Goal: Information Seeking & Learning: Learn about a topic

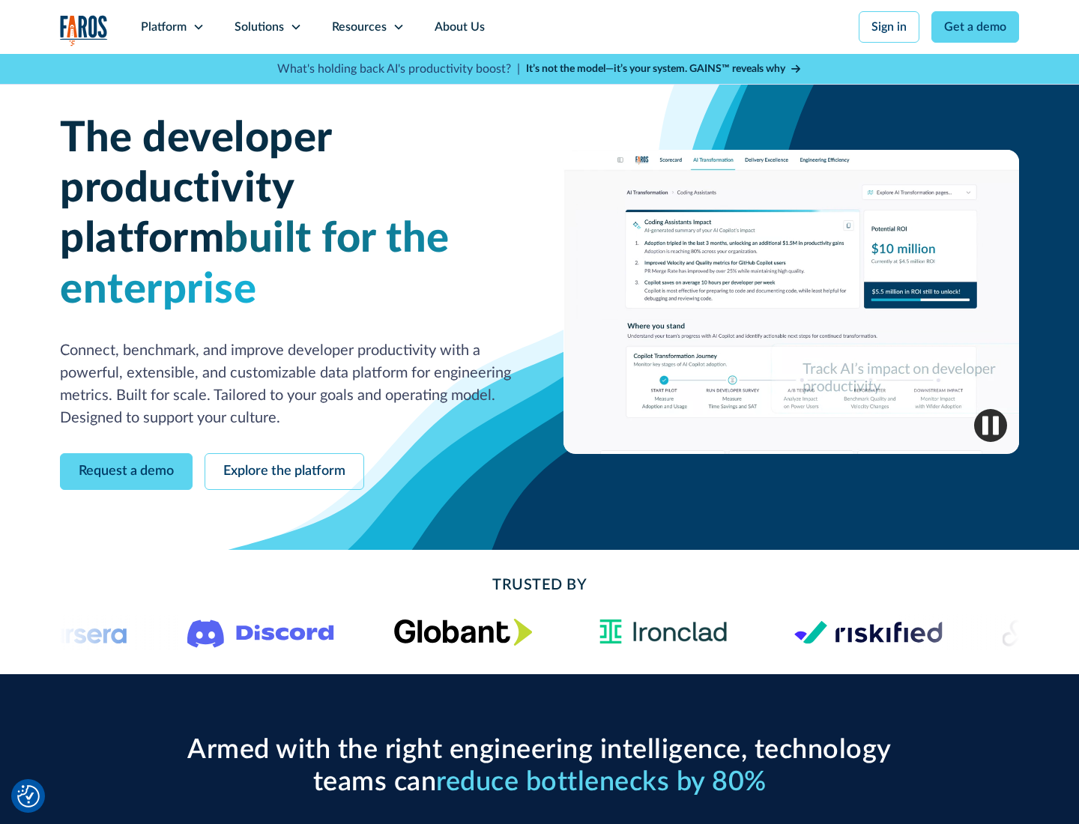
click at [198, 27] on icon at bounding box center [199, 27] width 12 height 12
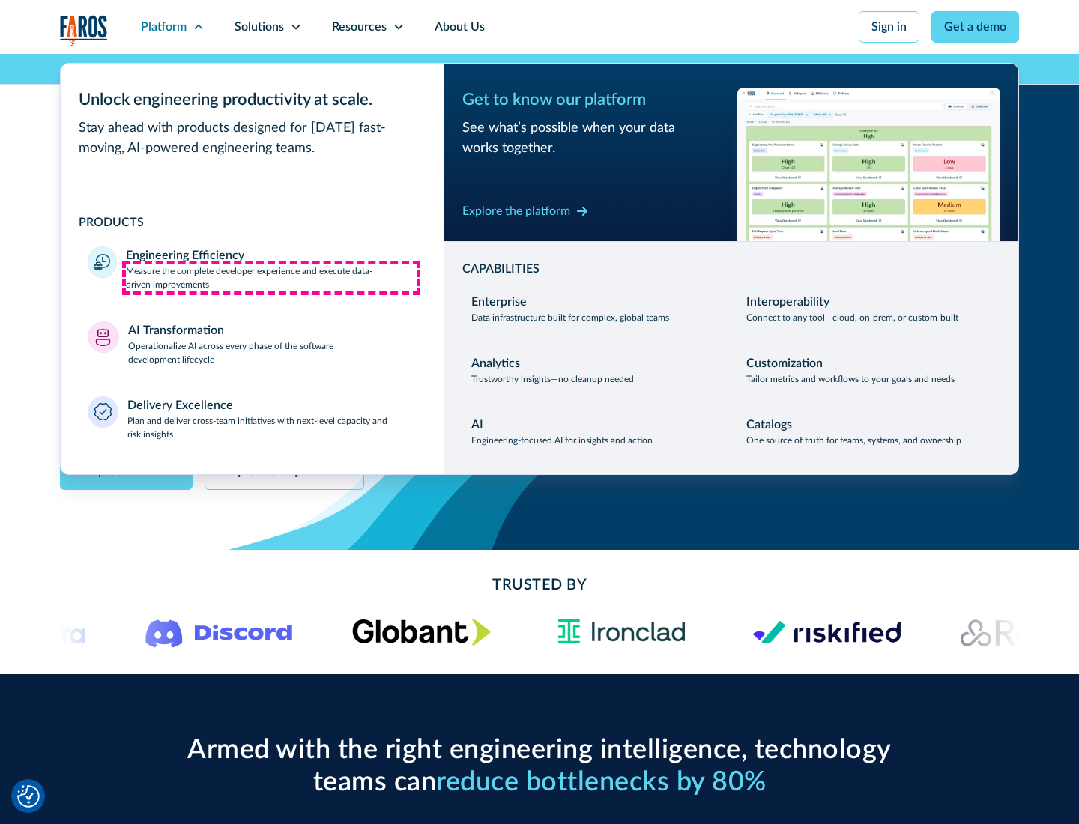
click at [271, 277] on p "Measure the complete developer experience and execute data-driven improvements" at bounding box center [271, 278] width 291 height 27
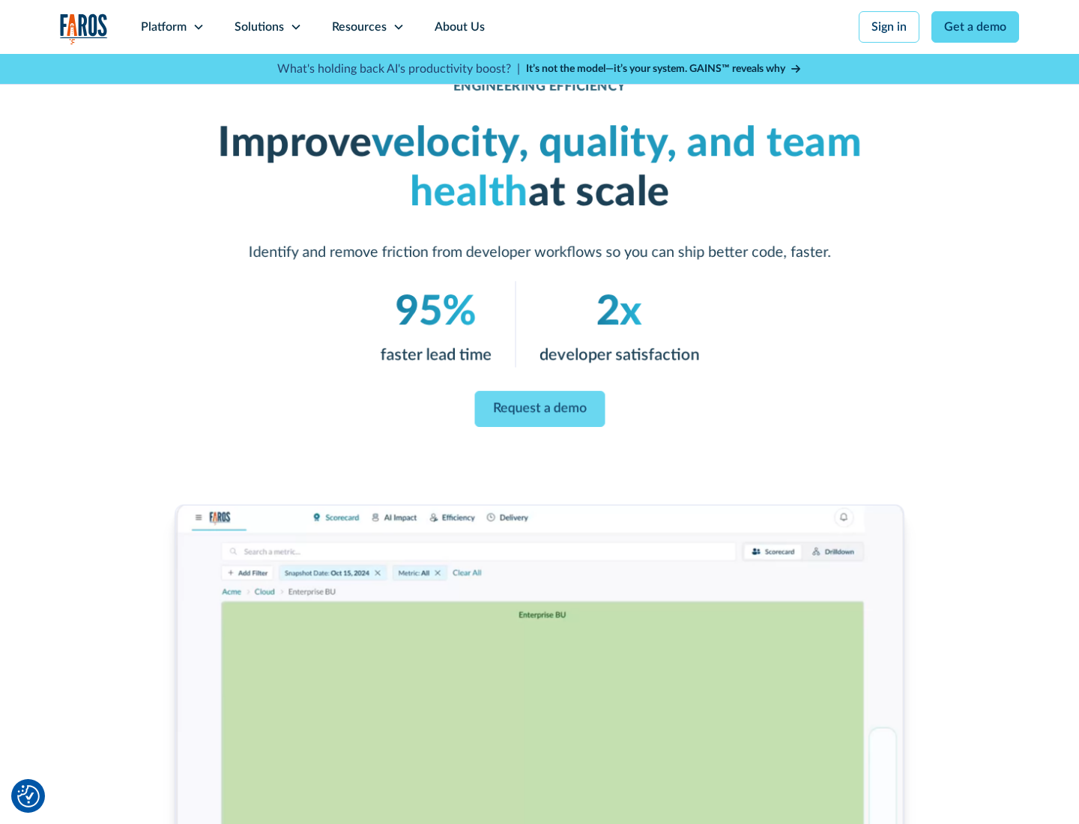
click at [540, 409] on link "Request a demo" at bounding box center [539, 409] width 130 height 36
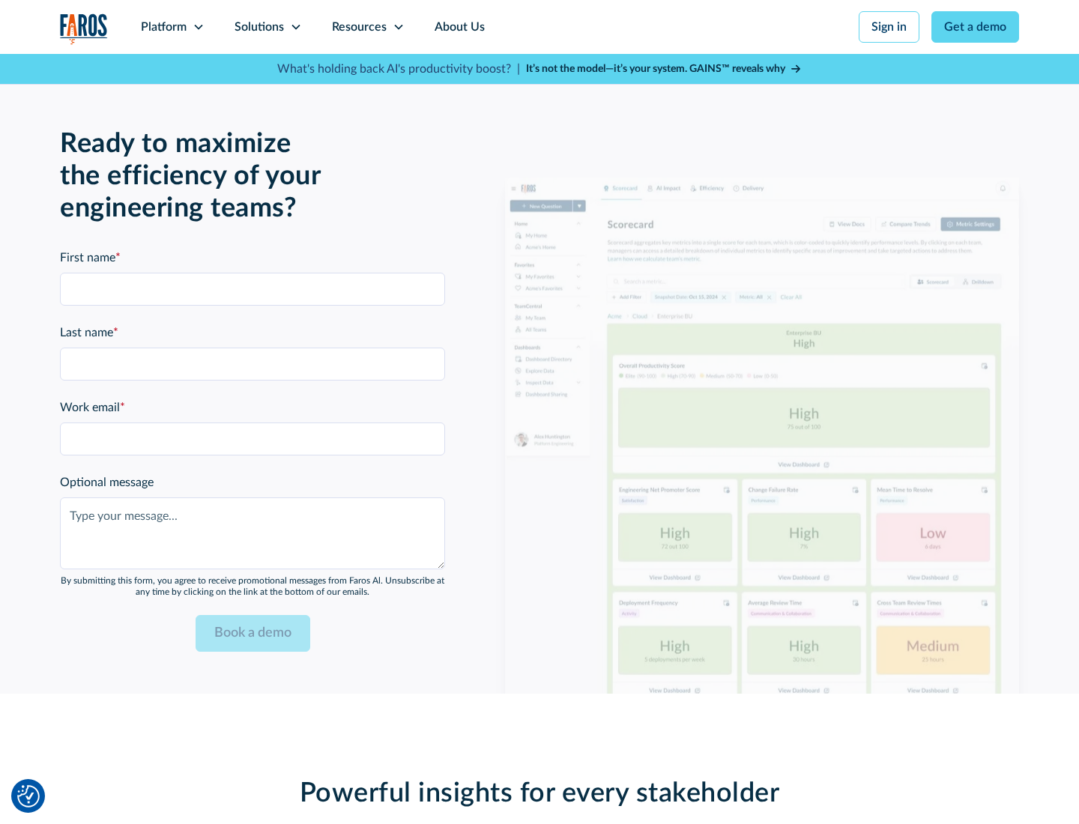
scroll to position [3287, 0]
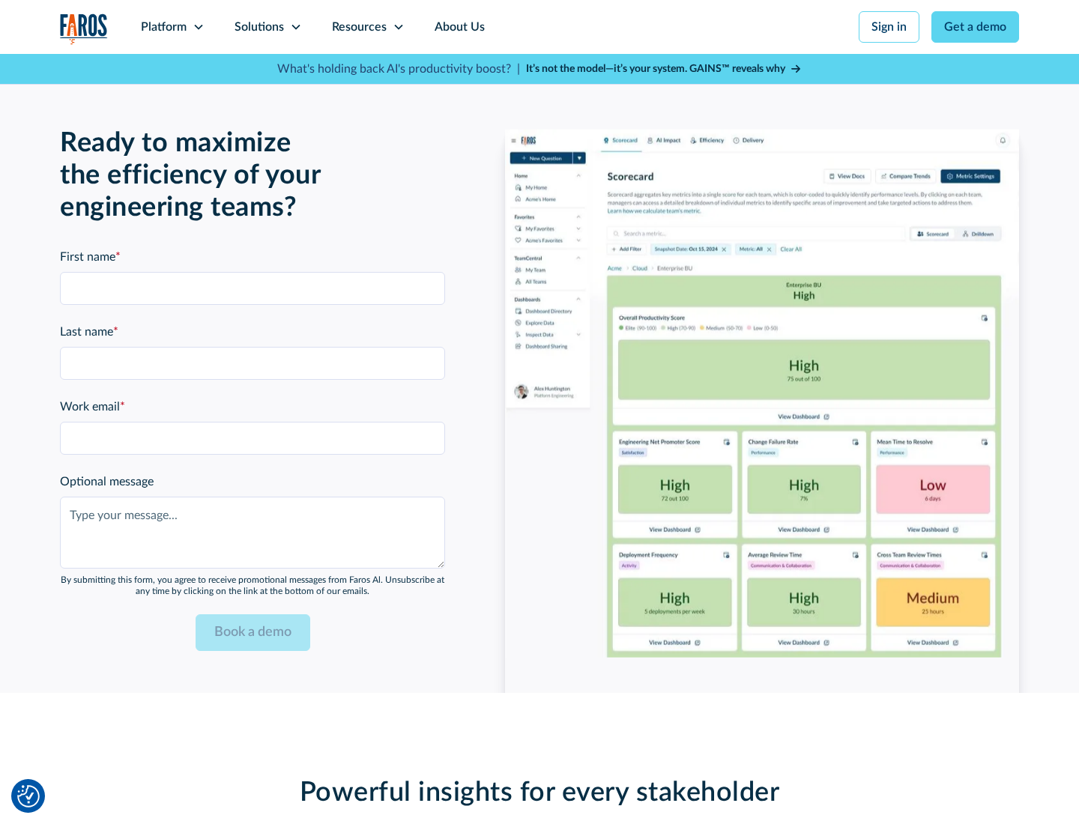
click at [198, 27] on icon at bounding box center [199, 27] width 12 height 12
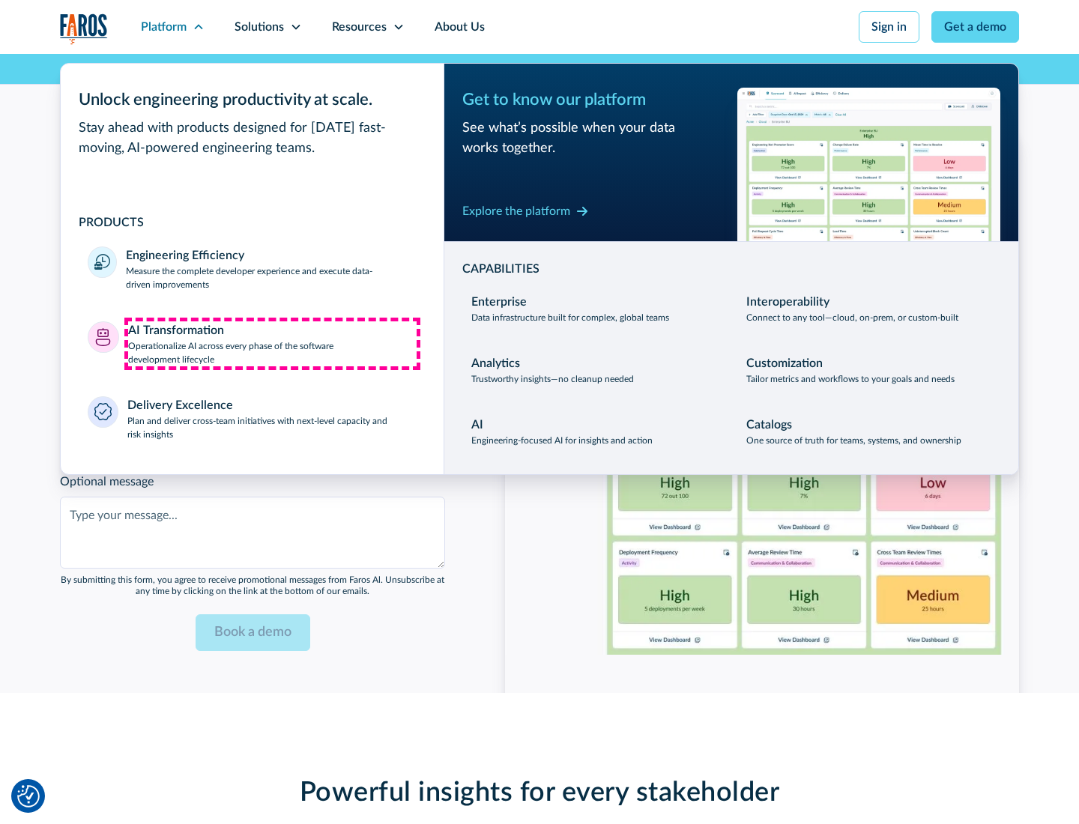
click at [272, 343] on p "Operationalize AI across every phase of the software development lifecycle" at bounding box center [272, 352] width 289 height 27
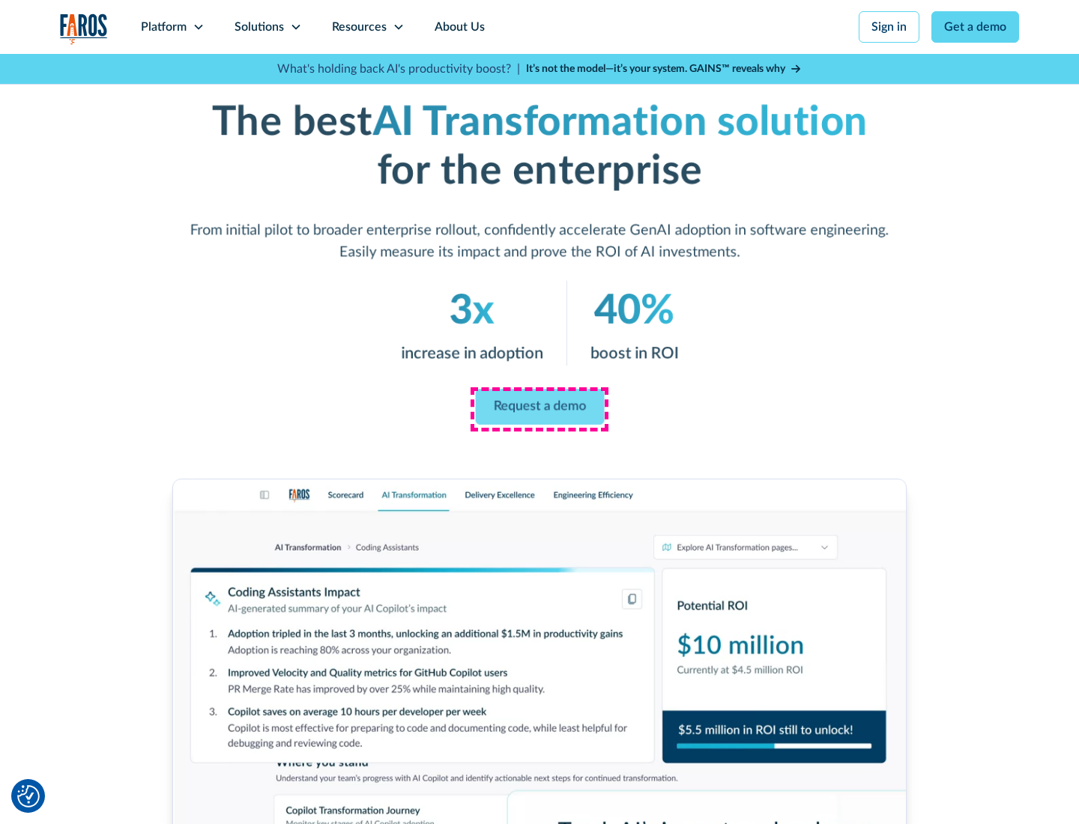
click at [540, 407] on link "Request a demo" at bounding box center [539, 408] width 129 height 36
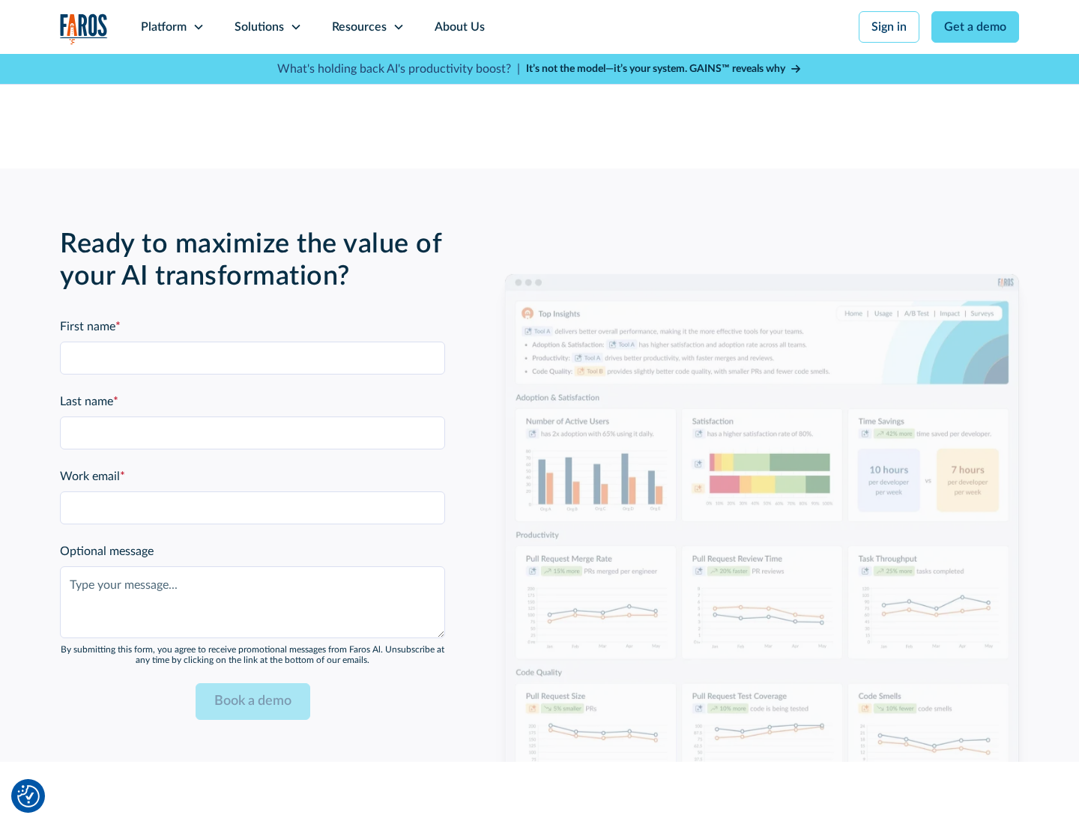
click at [172, 27] on div "Platform" at bounding box center [164, 27] width 46 height 18
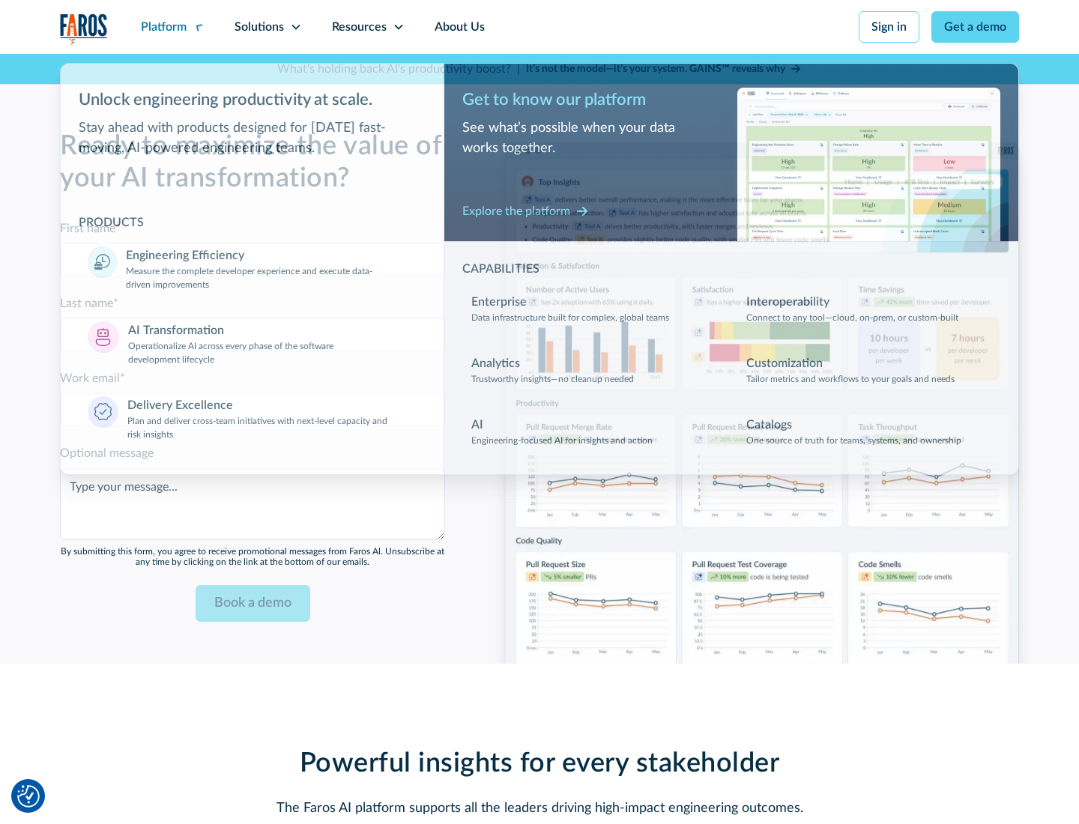
scroll to position [3648, 0]
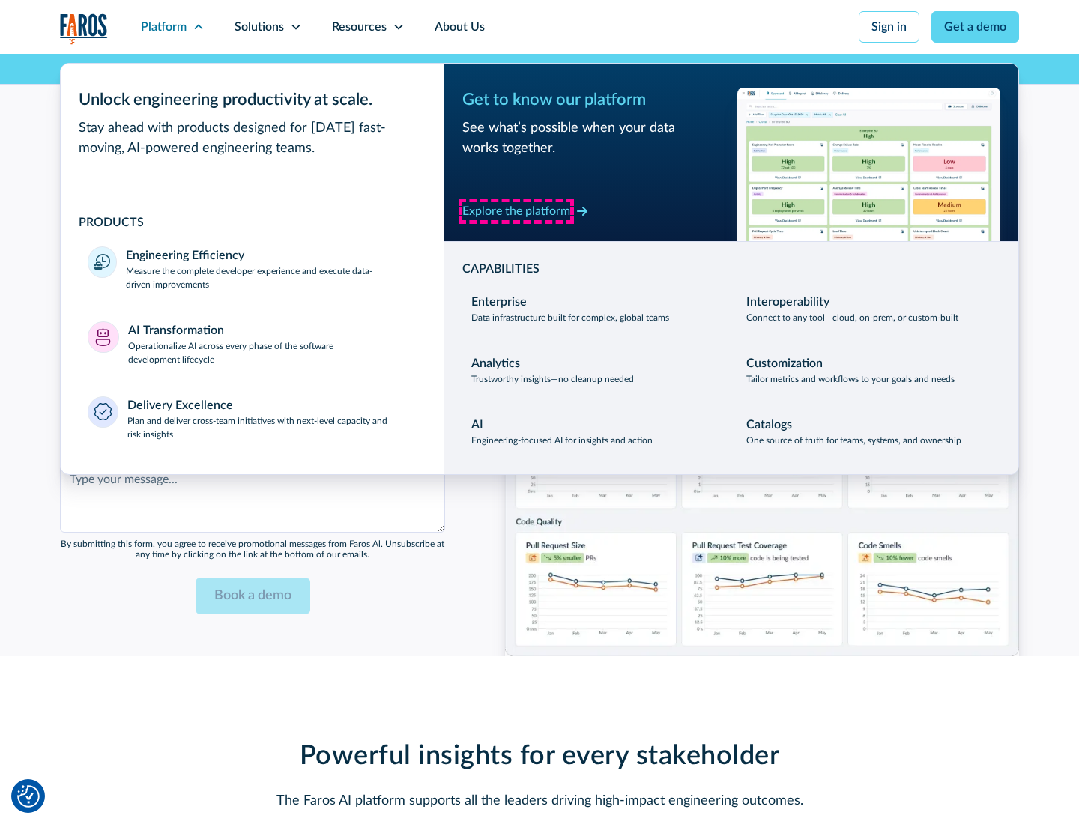
click at [516, 211] on div "Explore the platform" at bounding box center [516, 211] width 108 height 18
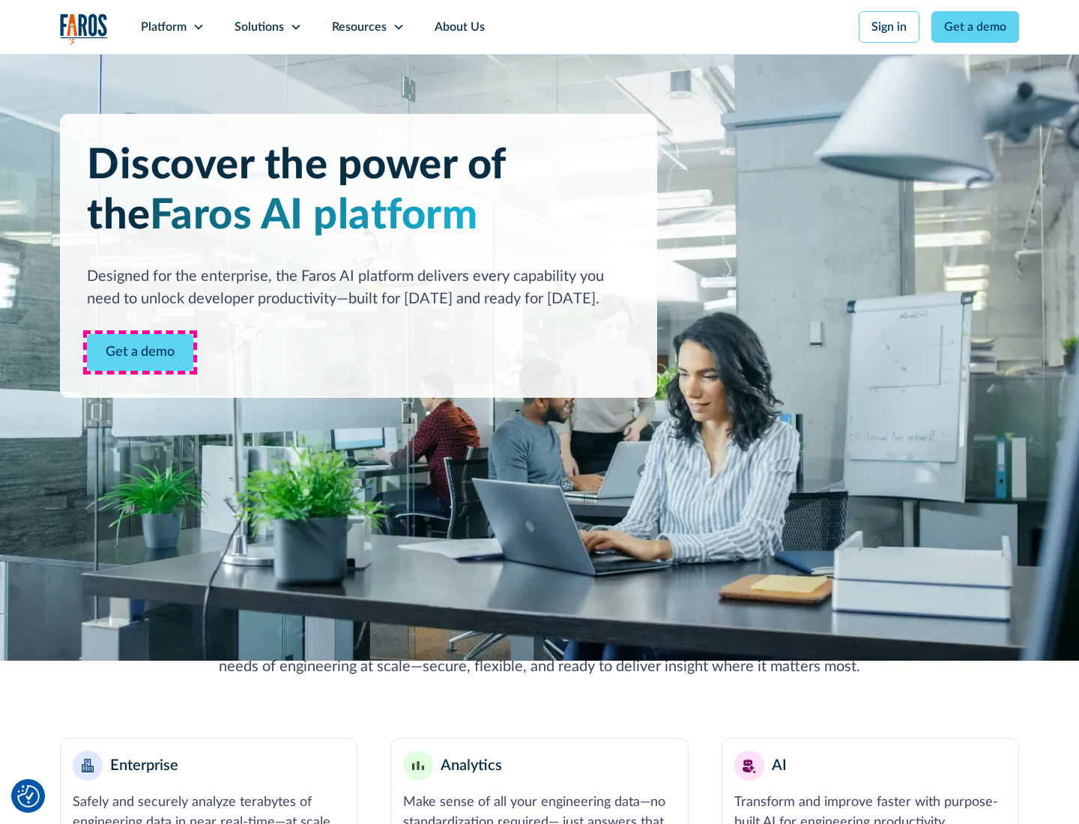
click at [140, 352] on link "Get a demo" at bounding box center [140, 352] width 106 height 37
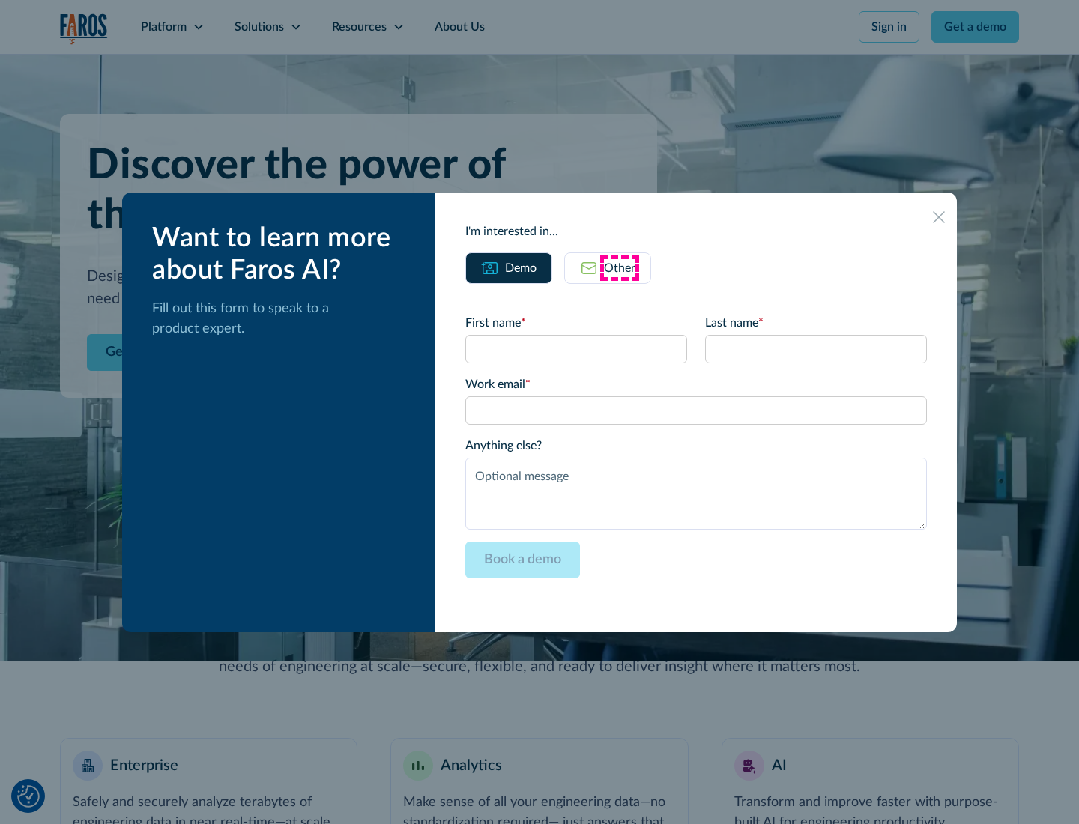
click at [620, 268] on div "Other" at bounding box center [619, 268] width 31 height 18
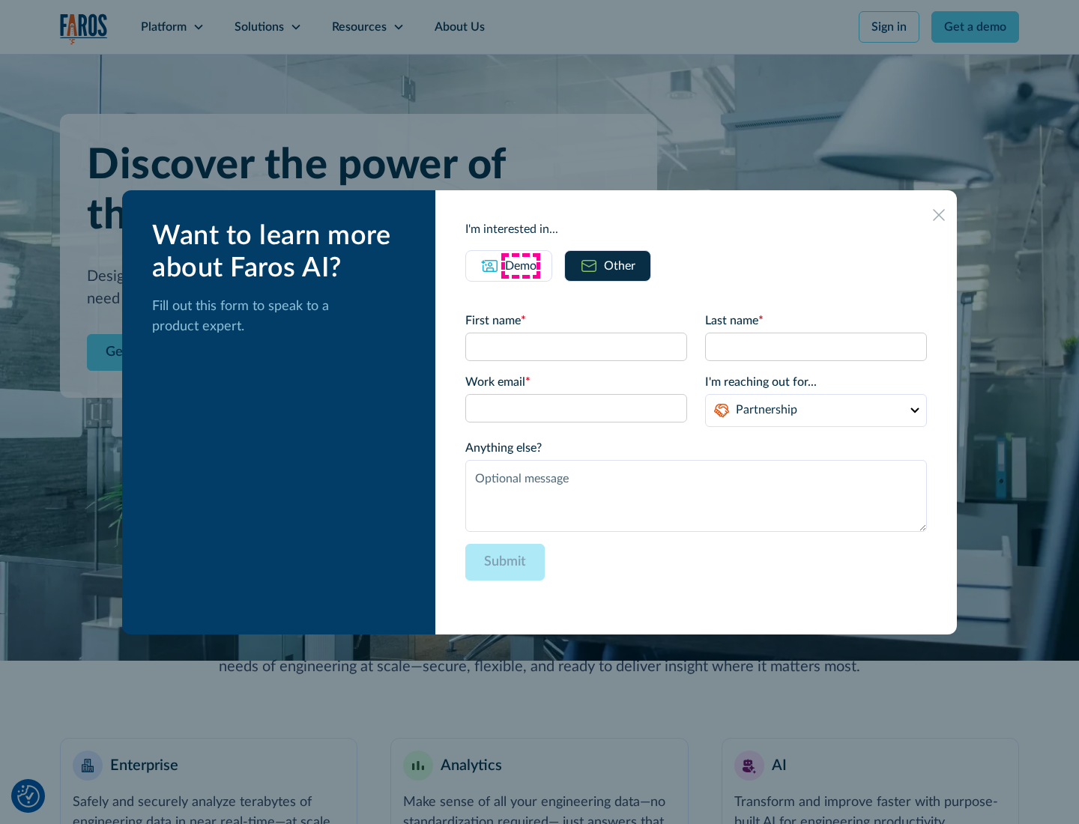
click at [521, 265] on div "Demo" at bounding box center [520, 266] width 31 height 18
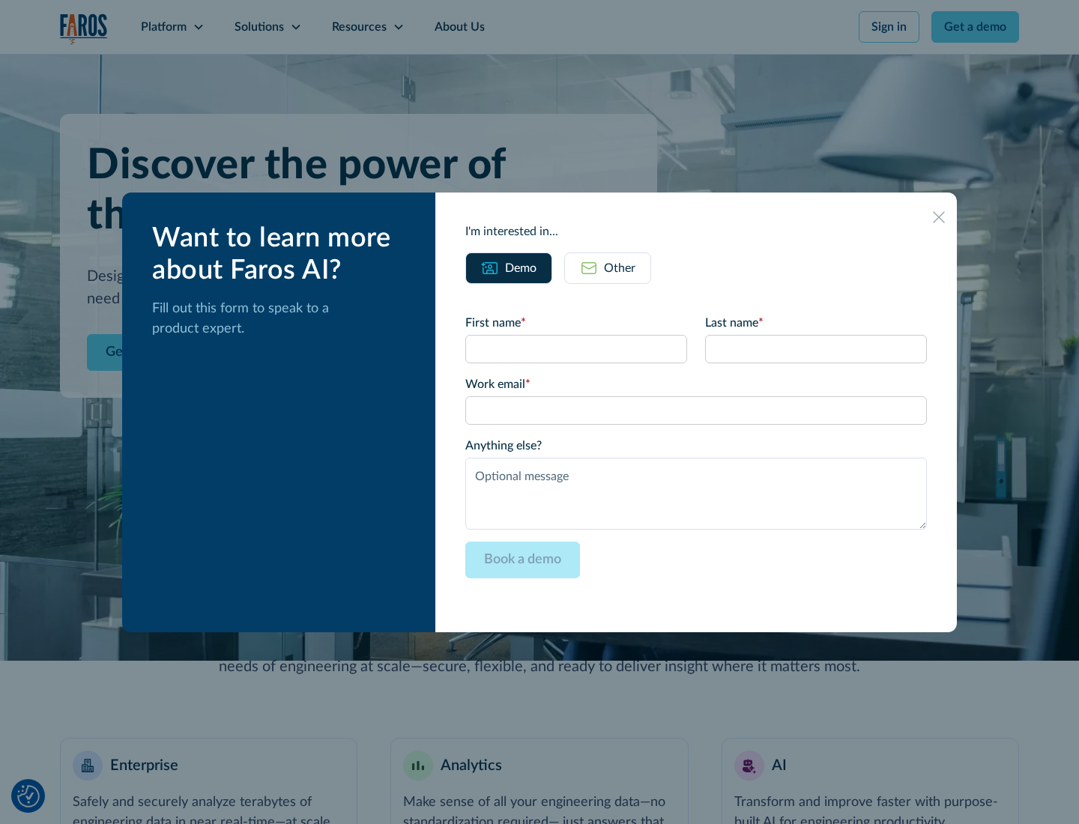
click at [939, 217] on icon at bounding box center [939, 217] width 12 height 12
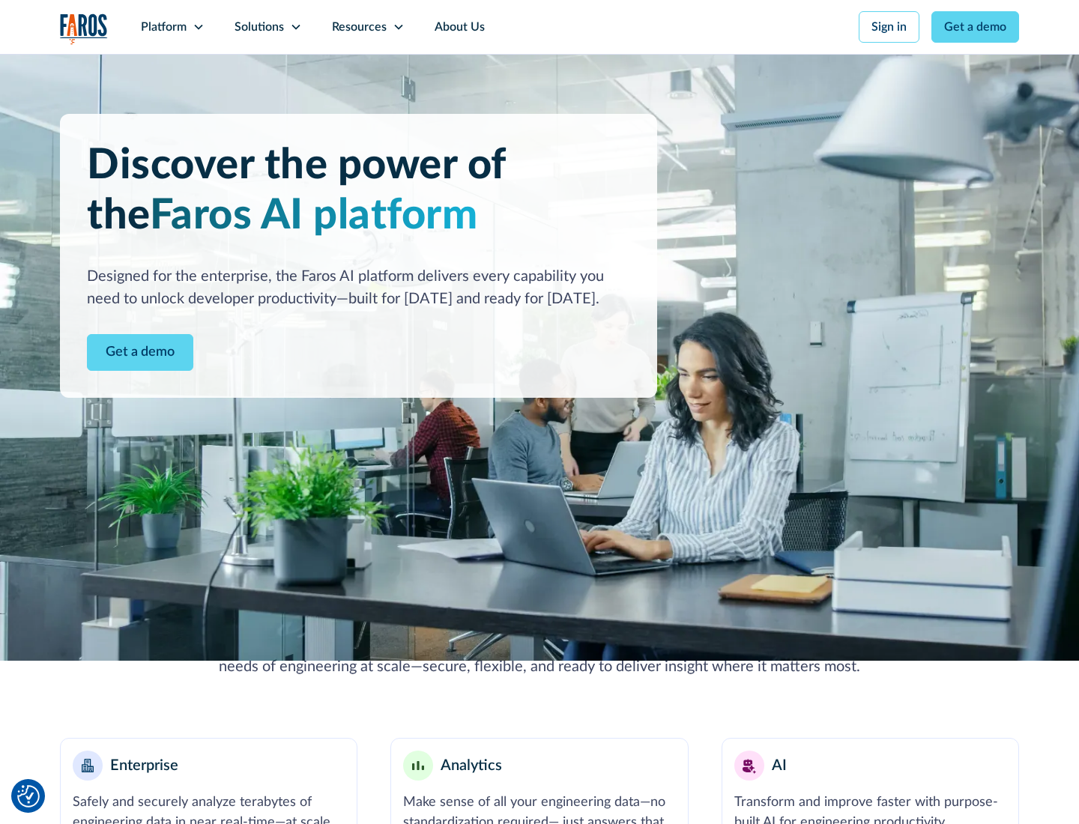
click at [198, 27] on icon at bounding box center [199, 27] width 12 height 12
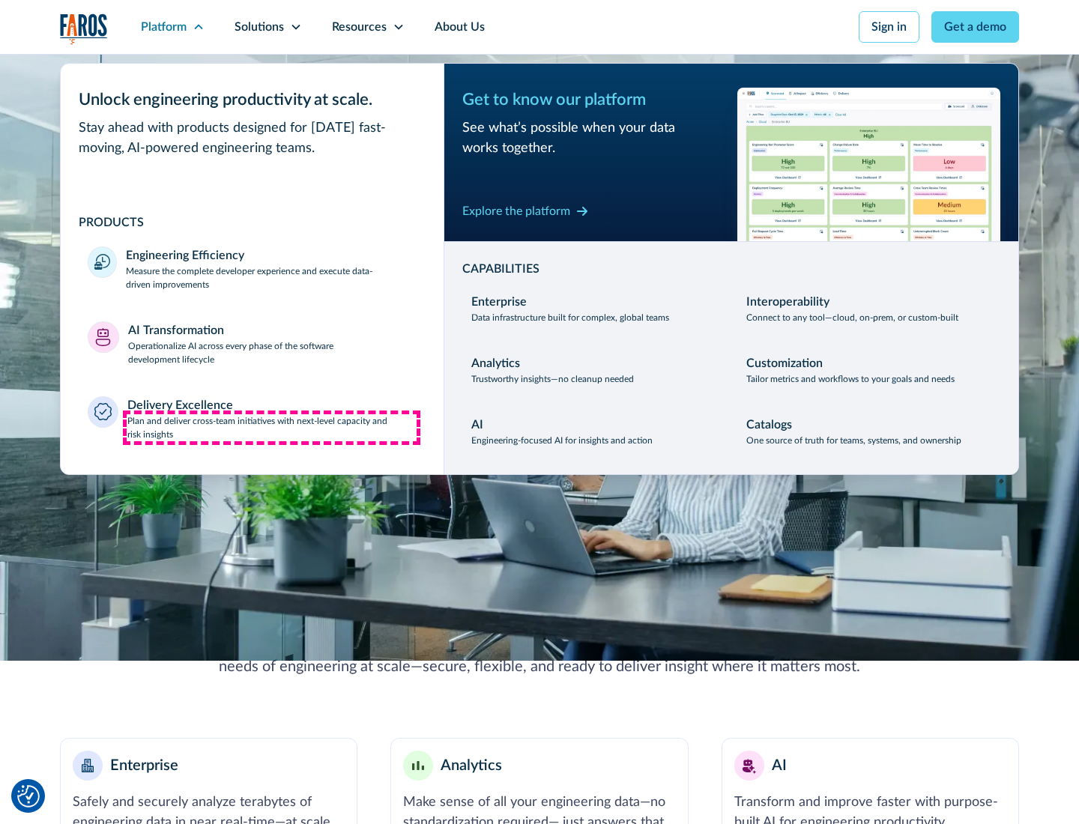
click at [271, 427] on p "Plan and deliver cross-team initiatives with next-level capacity and risk insig…" at bounding box center [272, 427] width 290 height 27
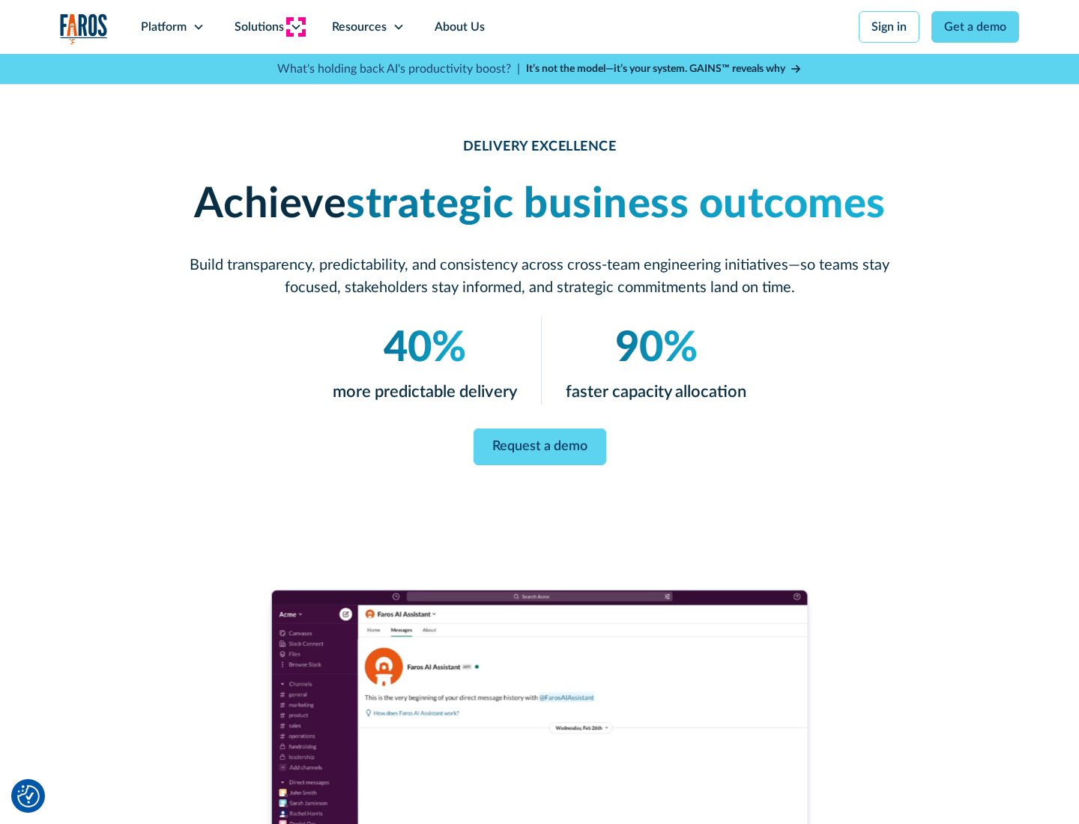
click at [295, 27] on icon at bounding box center [296, 27] width 12 height 12
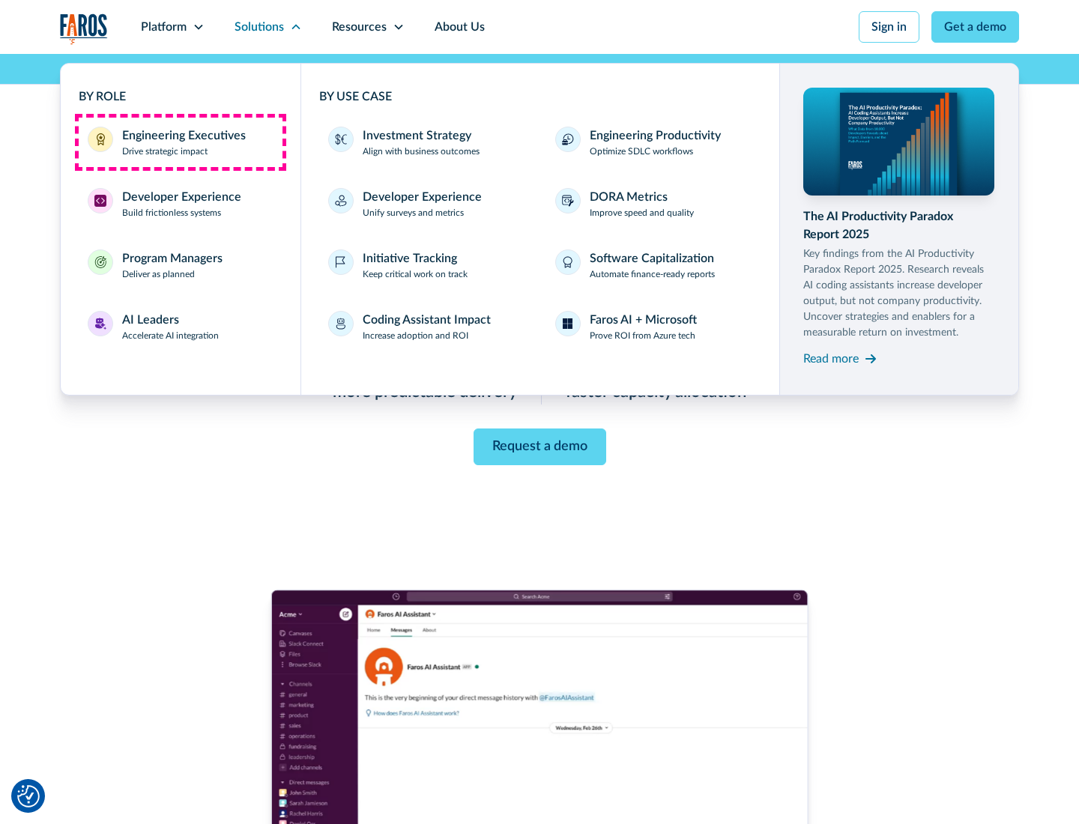
click at [180, 142] on div "Engineering Executives" at bounding box center [184, 136] width 124 height 18
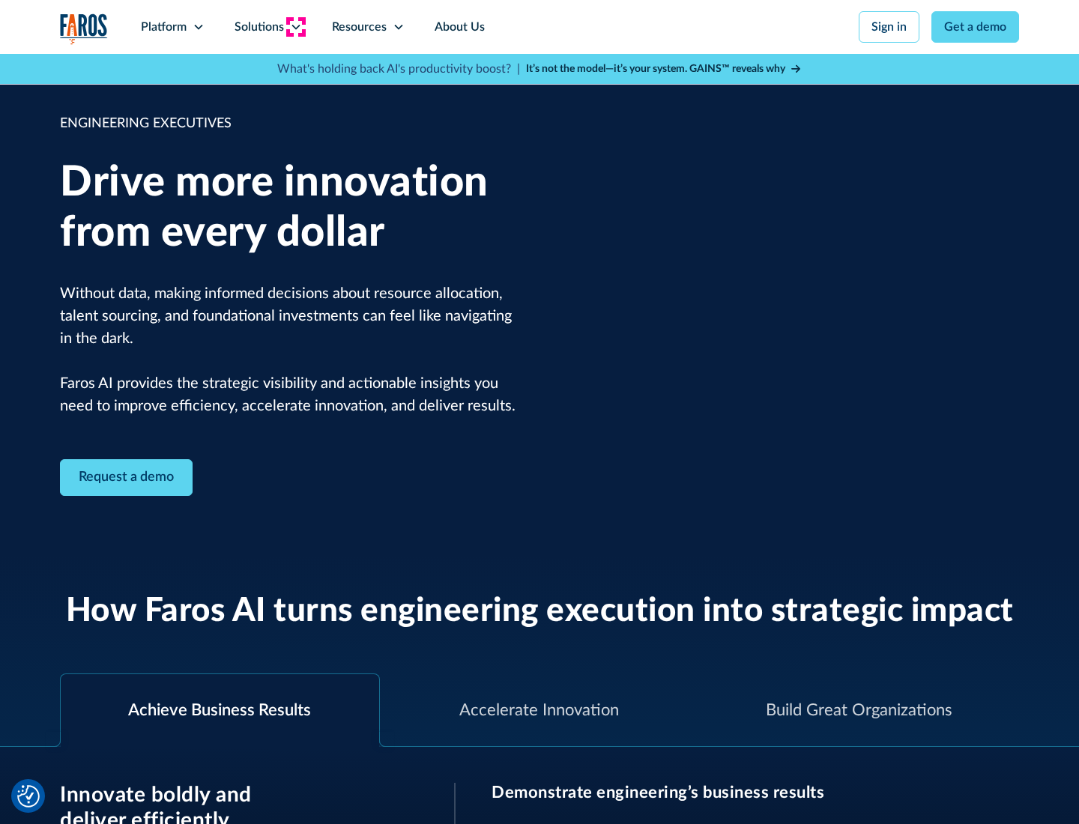
click at [295, 27] on icon at bounding box center [296, 27] width 12 height 12
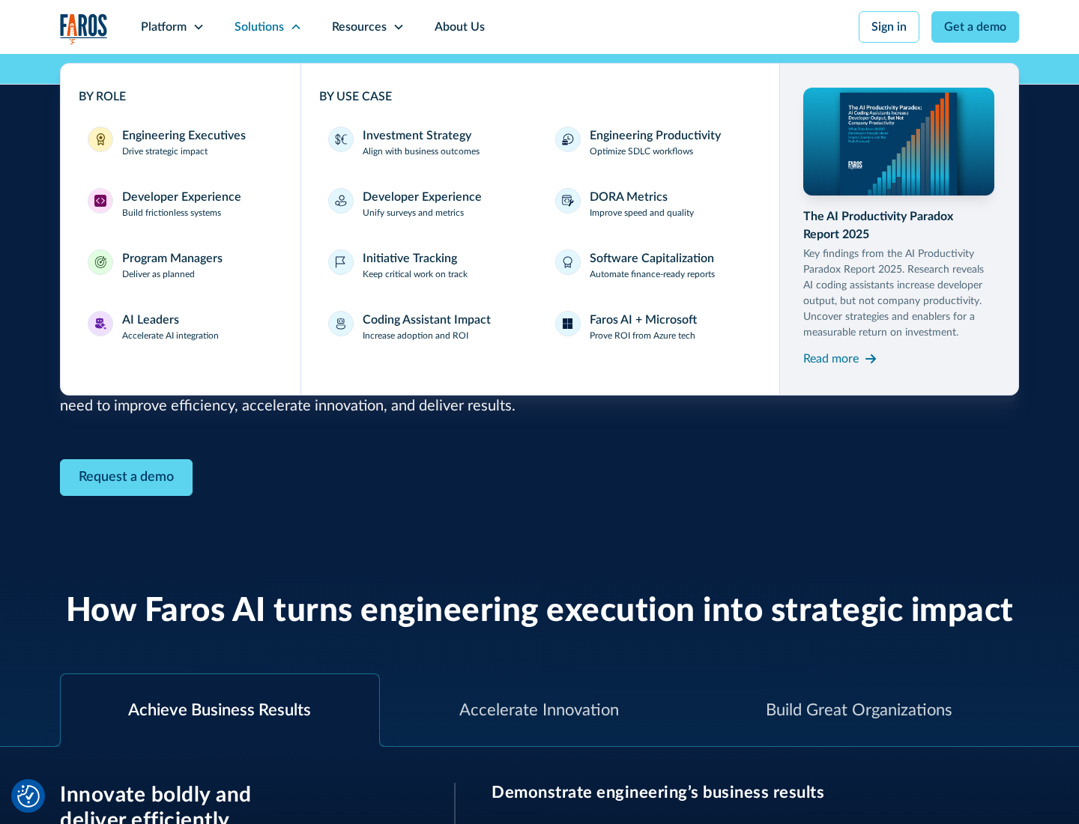
click at [180, 197] on div "Developer Experience" at bounding box center [181, 197] width 119 height 18
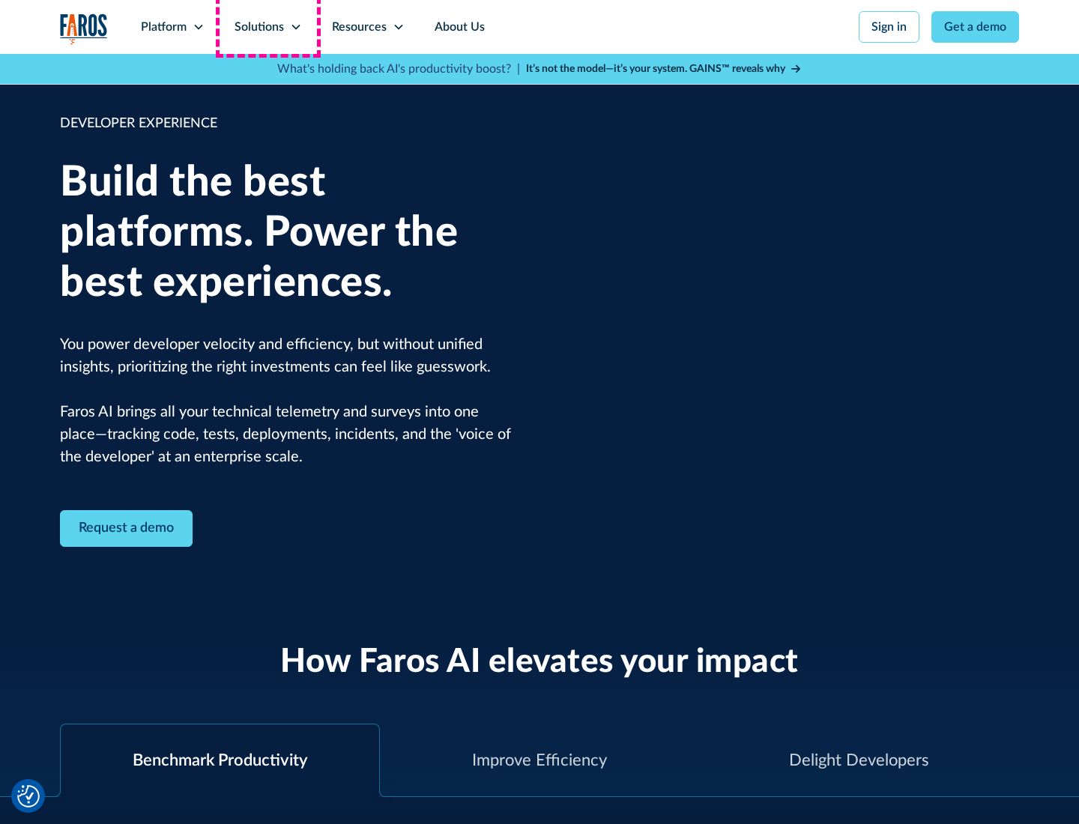
click at [268, 27] on div "Solutions" at bounding box center [259, 27] width 49 height 18
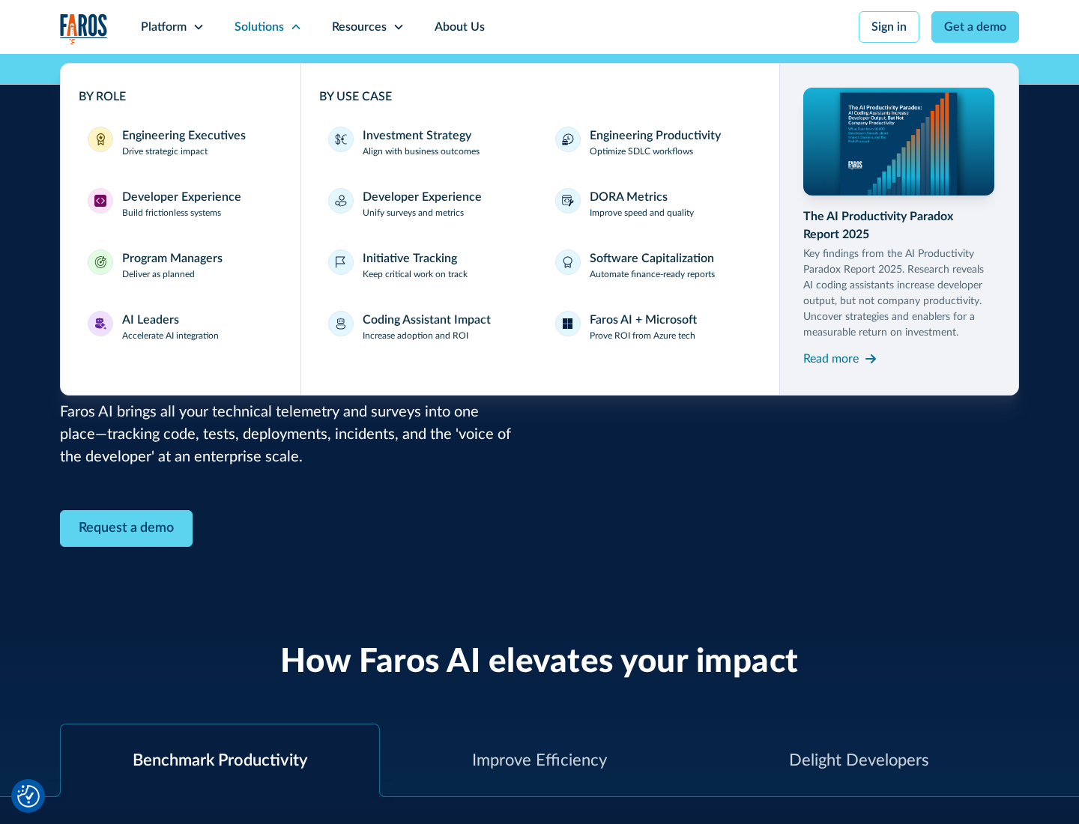
click at [172, 265] on div "Program Managers" at bounding box center [172, 259] width 100 height 18
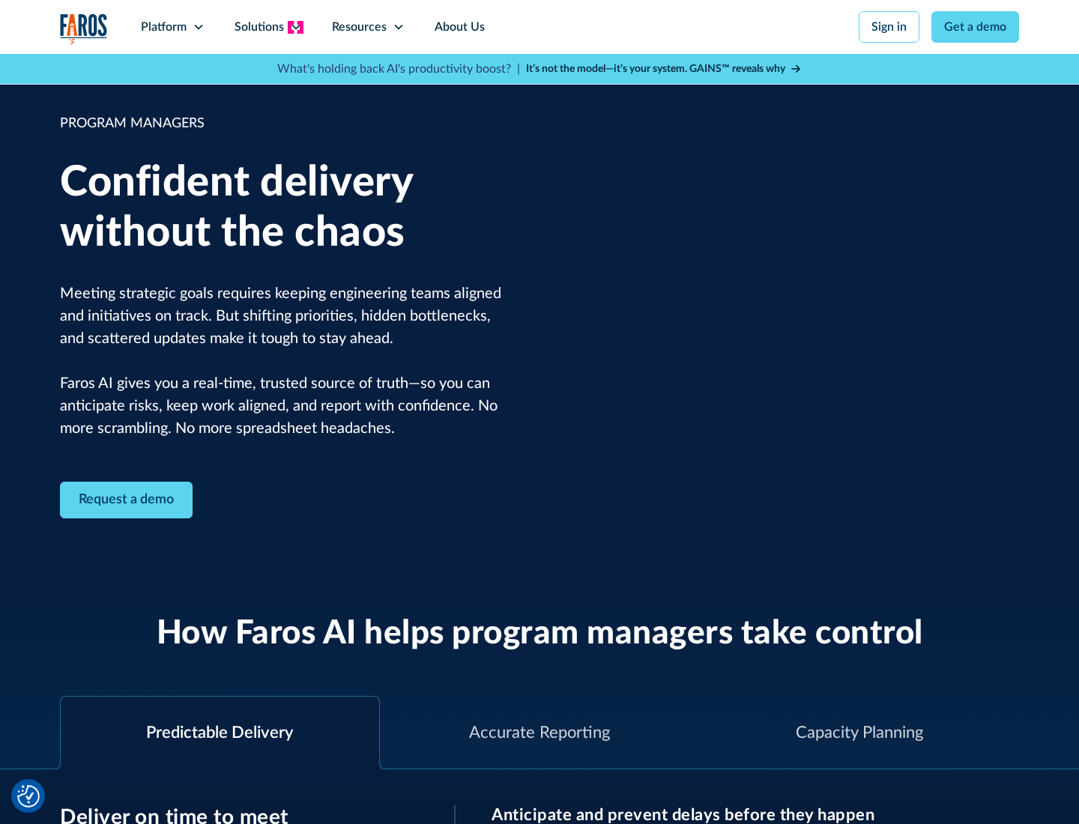
click at [295, 27] on icon at bounding box center [296, 27] width 12 height 12
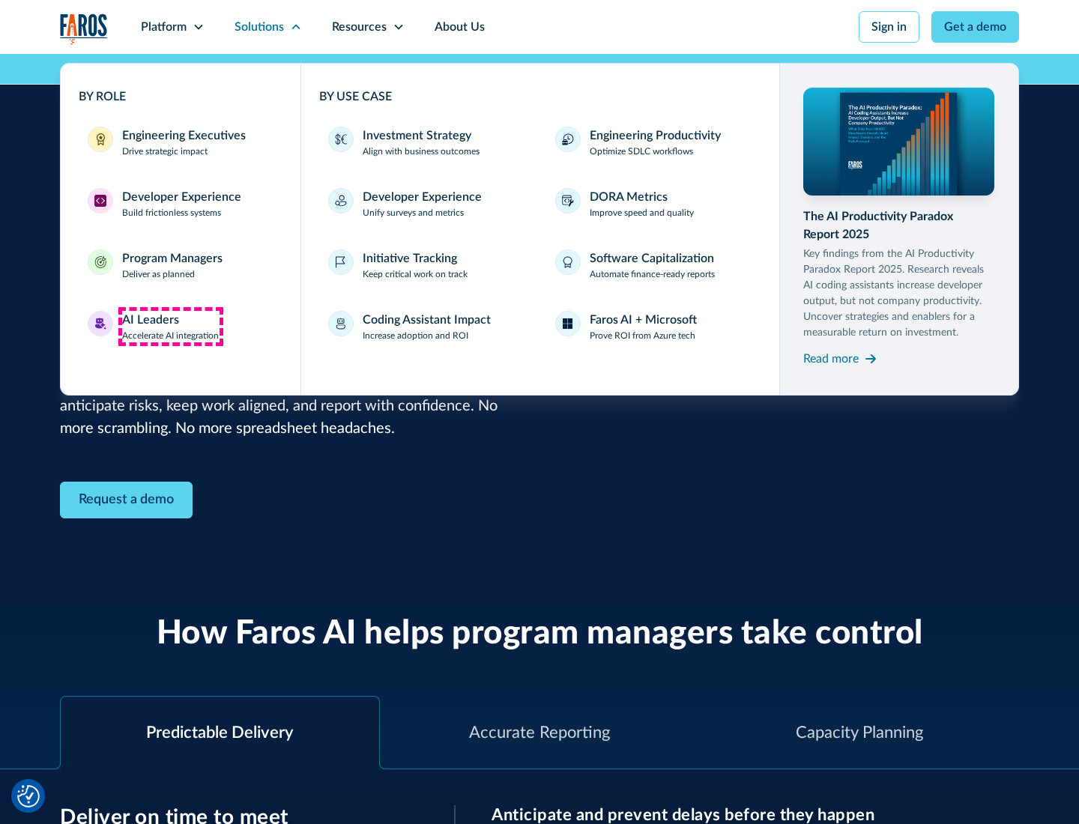
click at [171, 327] on div "AI Leaders" at bounding box center [150, 320] width 57 height 18
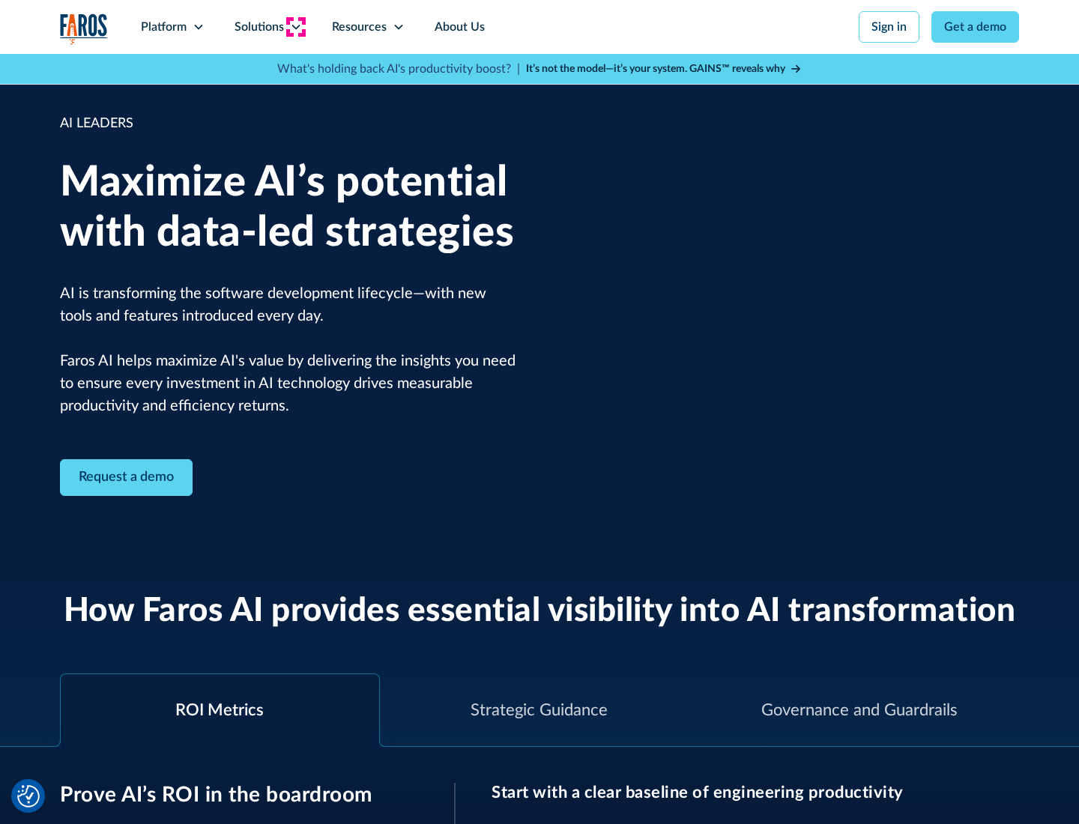
click at [295, 27] on icon at bounding box center [296, 27] width 12 height 12
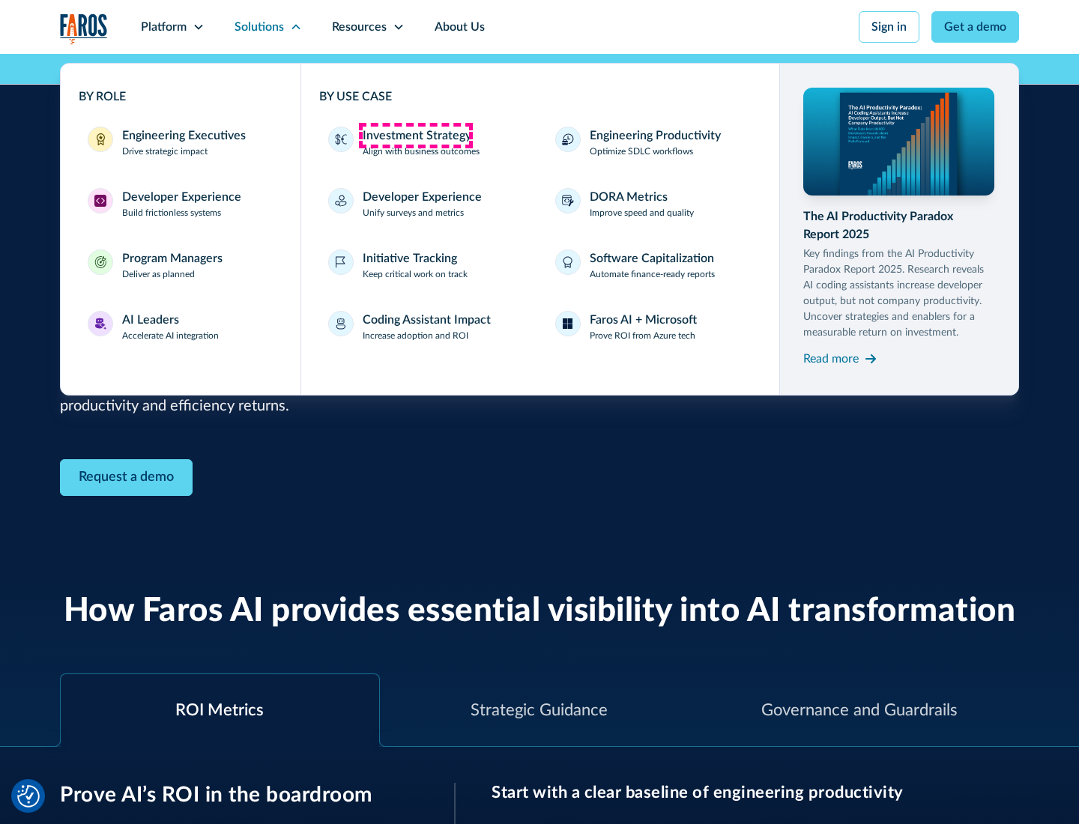
click at [415, 136] on div "Investment Strategy" at bounding box center [417, 136] width 109 height 18
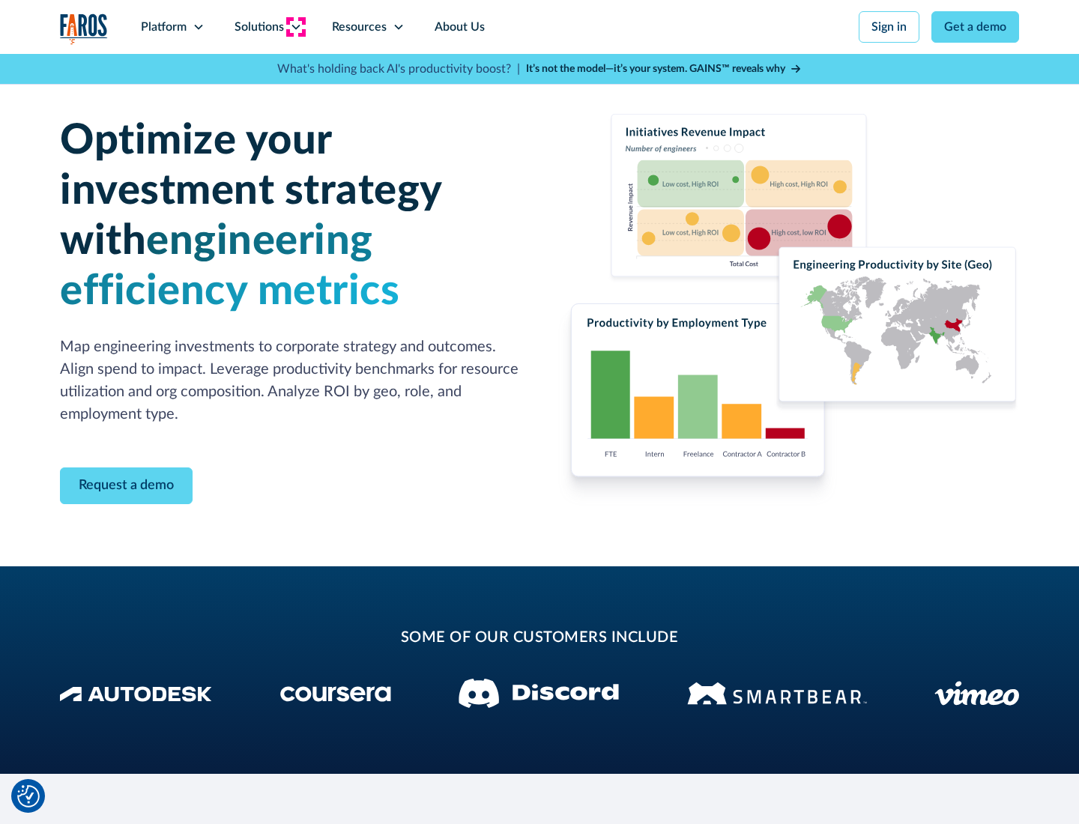
click at [295, 27] on icon at bounding box center [296, 27] width 12 height 12
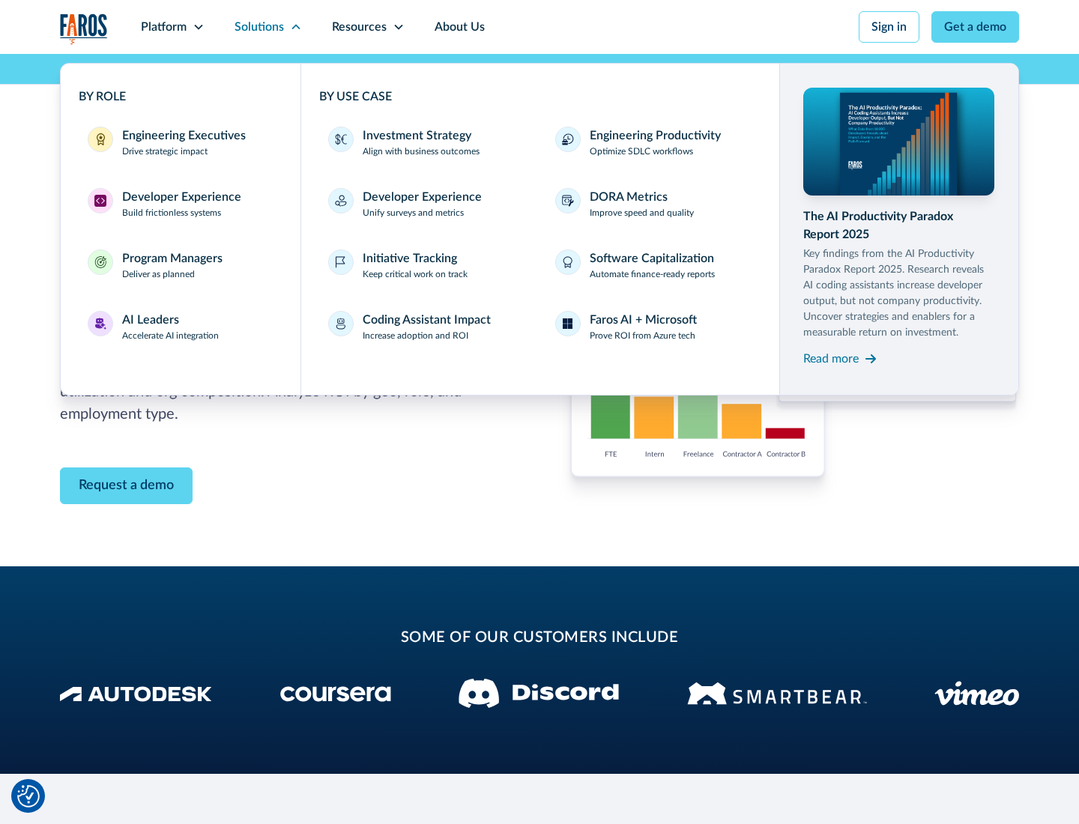
click at [642, 336] on p "Prove ROI from Azure tech" at bounding box center [643, 335] width 106 height 13
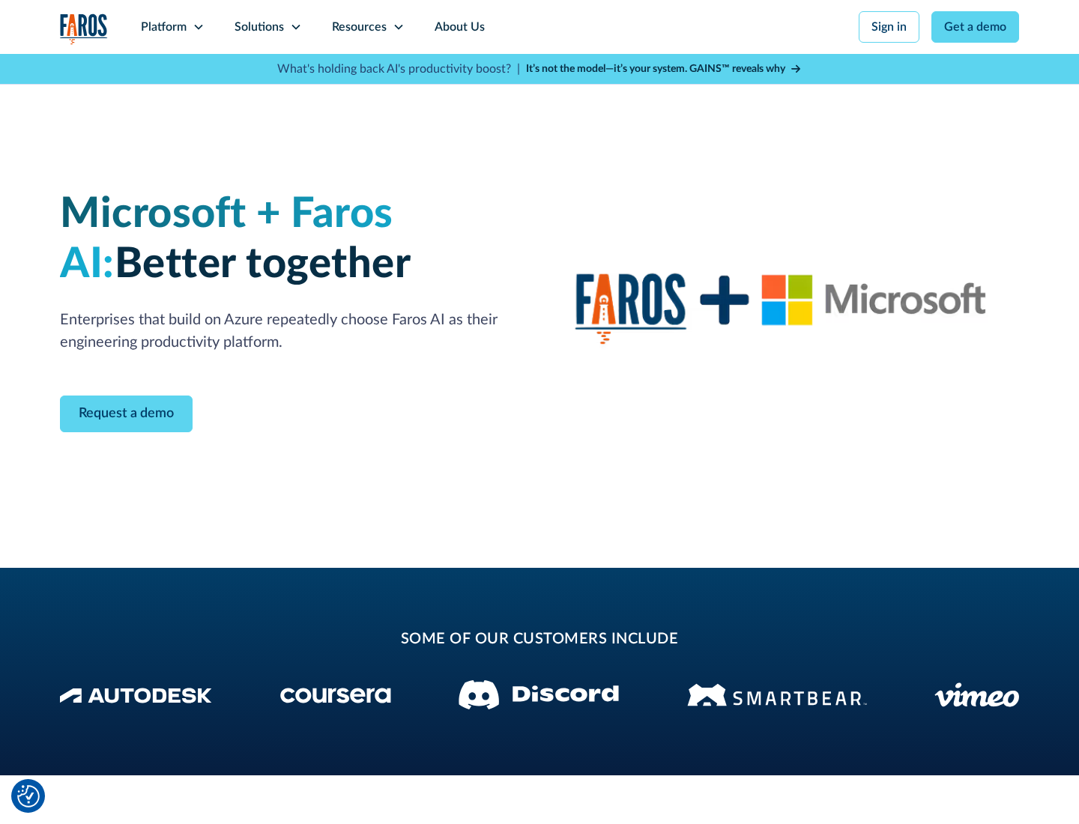
click at [295, 27] on icon at bounding box center [296, 27] width 12 height 12
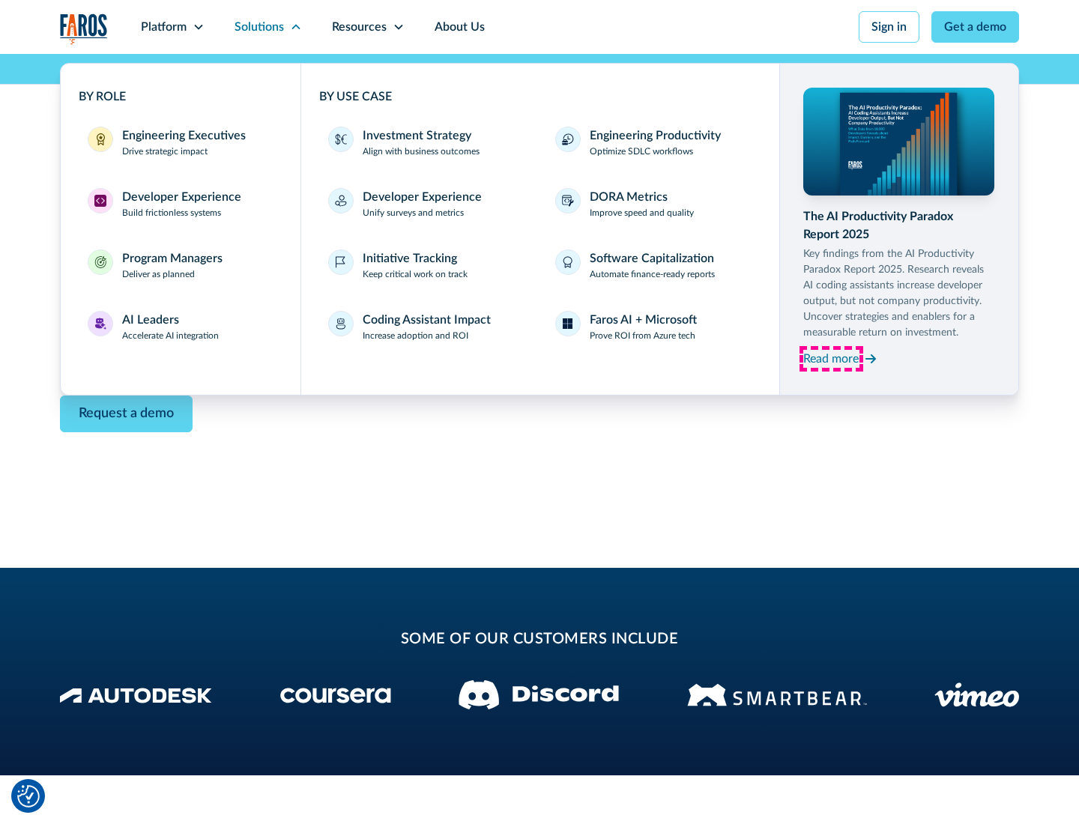
click at [831, 358] on div "Read more" at bounding box center [830, 359] width 55 height 18
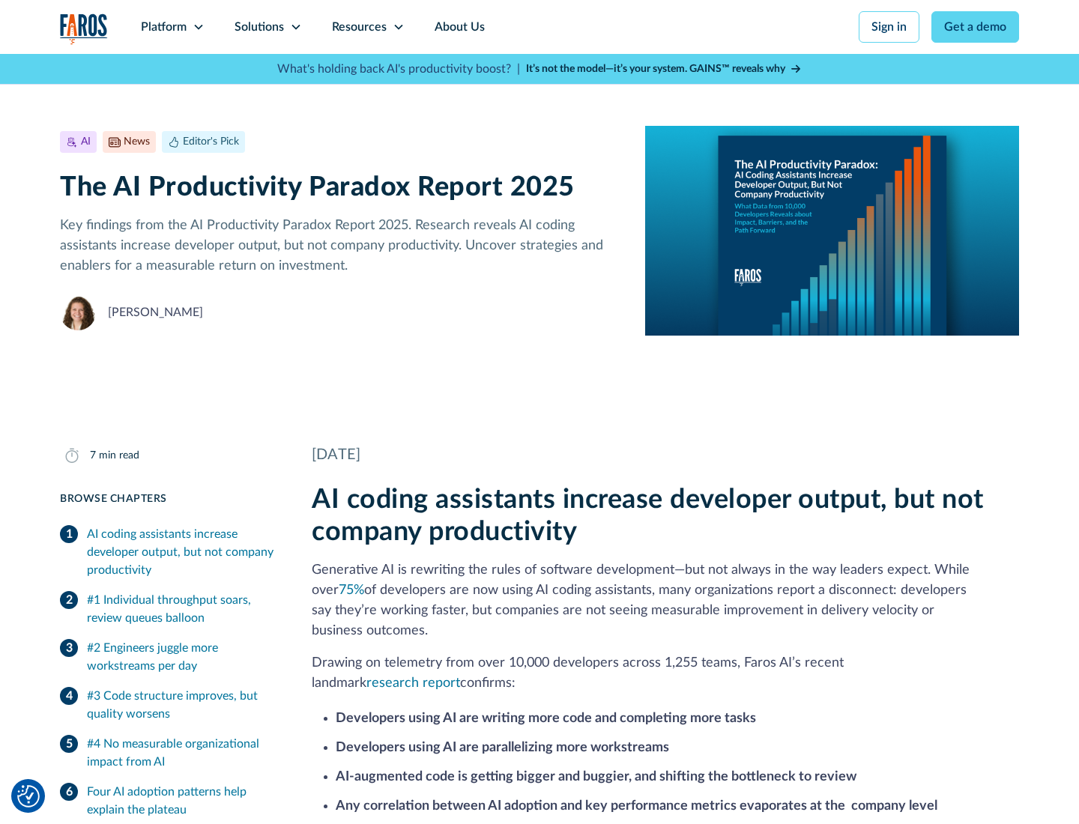
click at [397, 27] on icon at bounding box center [399, 27] width 12 height 12
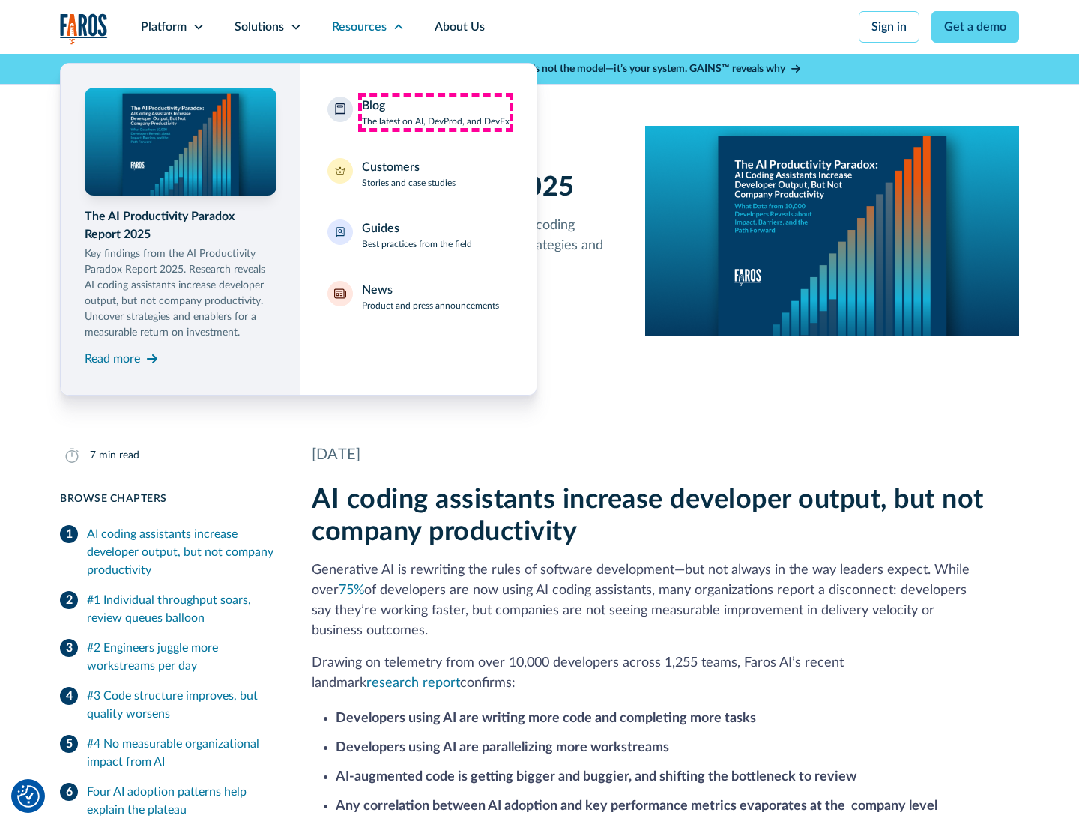
click at [435, 112] on div "Blog The latest on AI, DevProd, and DevEx" at bounding box center [436, 112] width 148 height 31
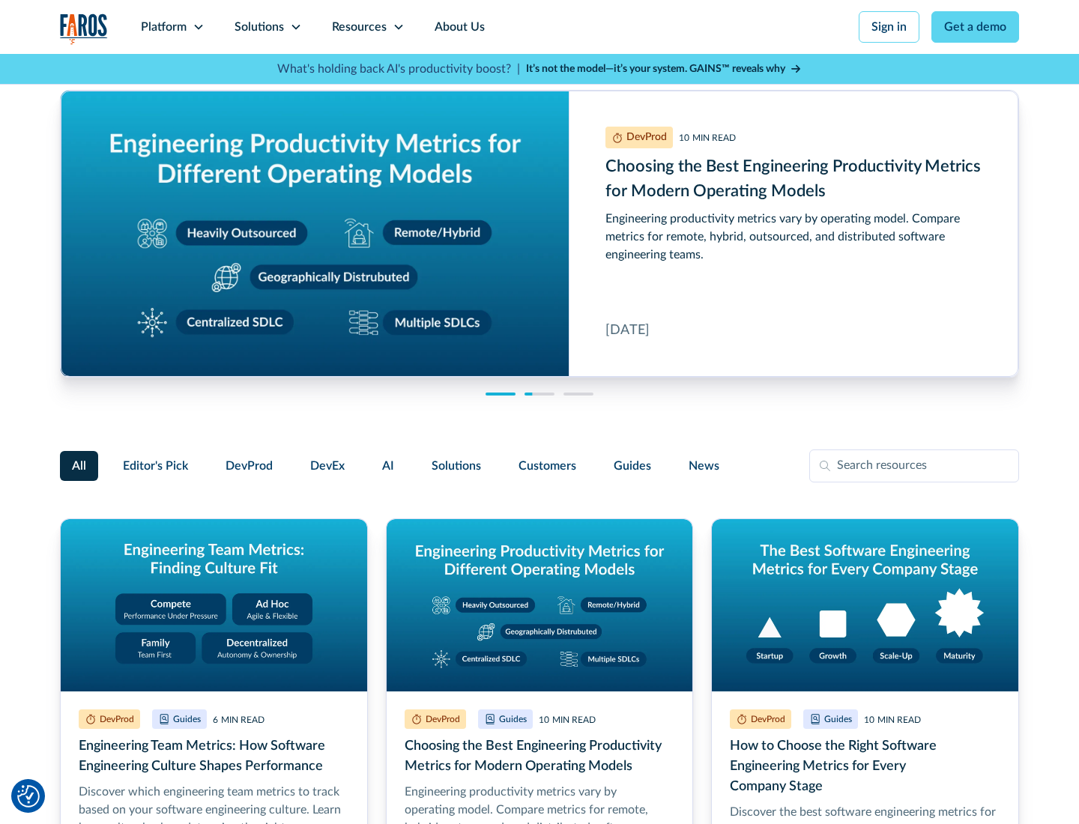
click at [976, 27] on link "Get a demo" at bounding box center [975, 26] width 88 height 31
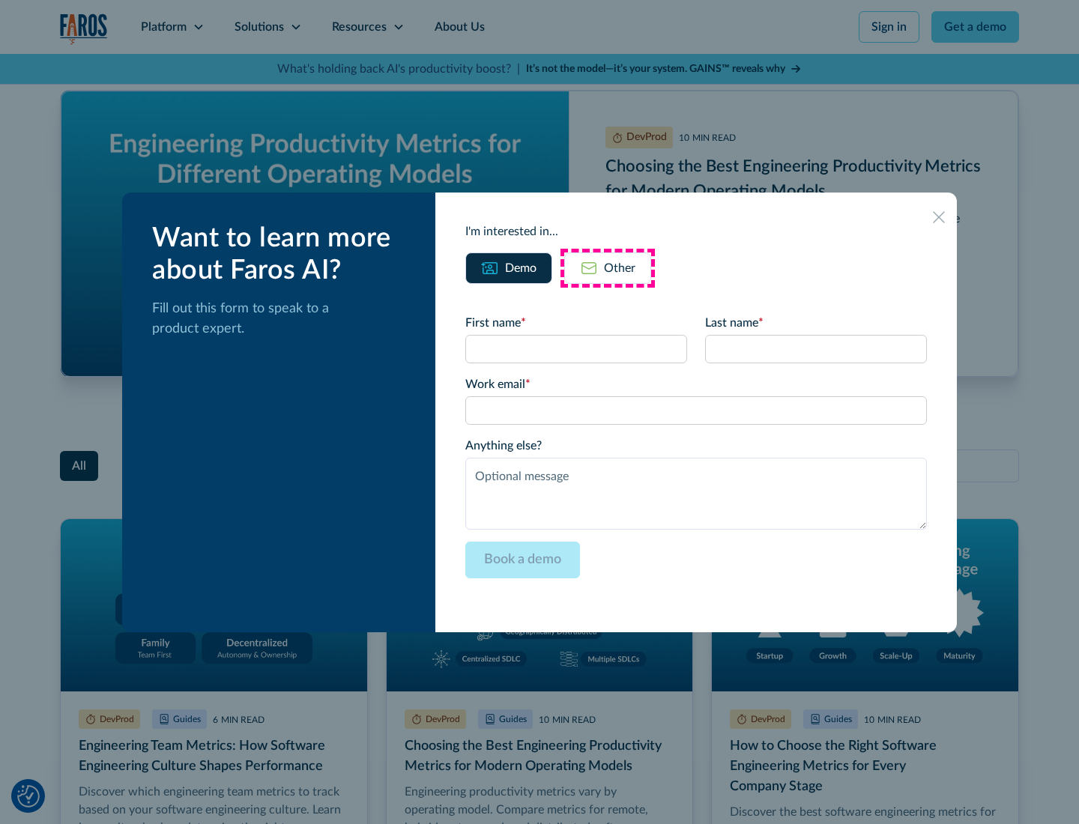
click at [608, 268] on div "Other" at bounding box center [619, 268] width 31 height 18
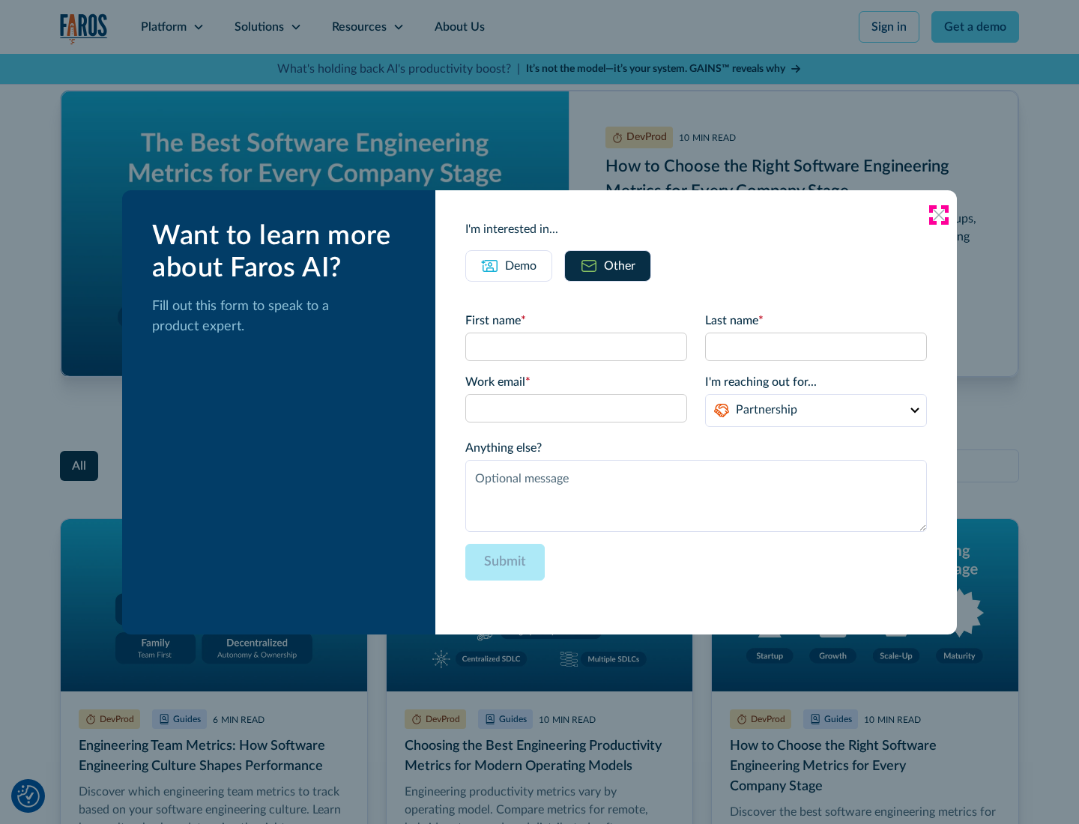
click at [939, 214] on icon at bounding box center [939, 215] width 12 height 12
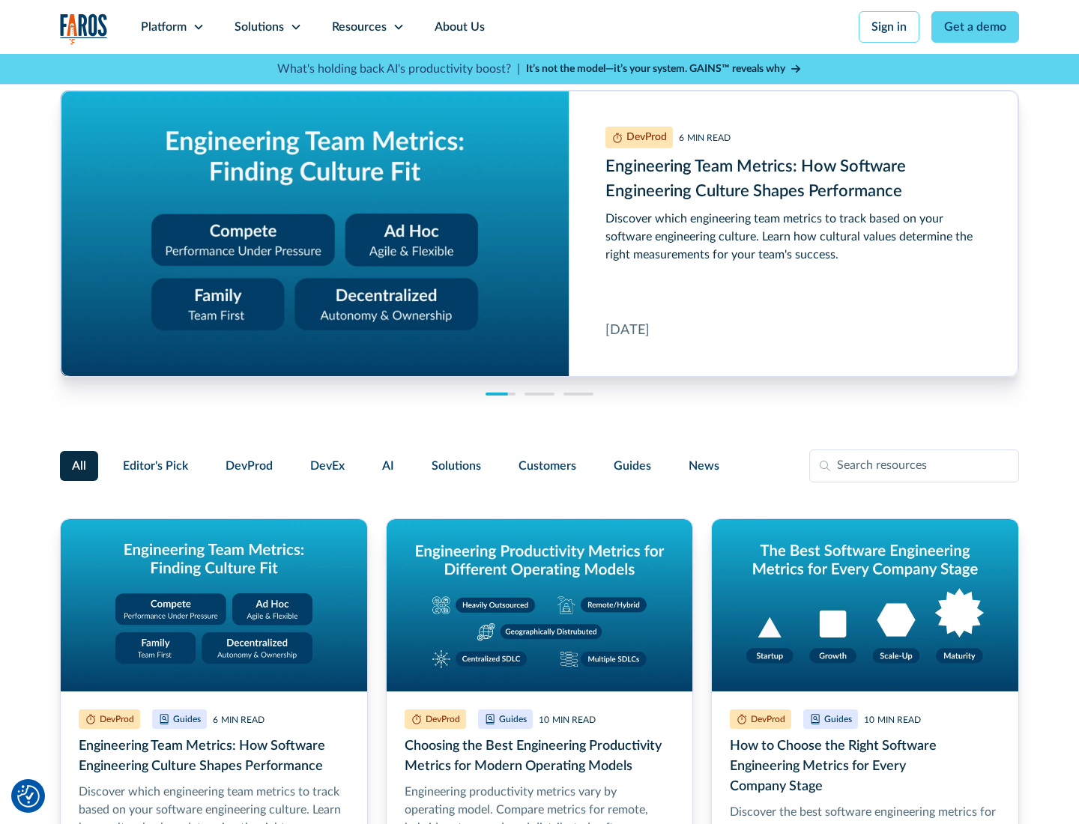
click at [458, 27] on link "About Us" at bounding box center [460, 27] width 80 height 54
